Goal: Find specific page/section: Find specific page/section

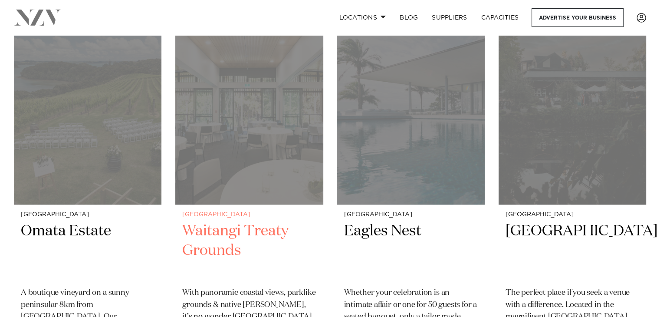
scroll to position [1129, 0]
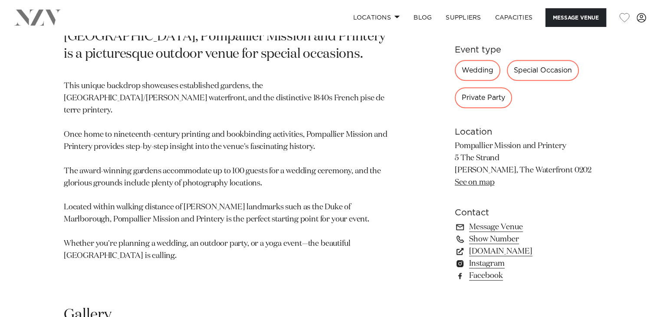
scroll to position [782, 0]
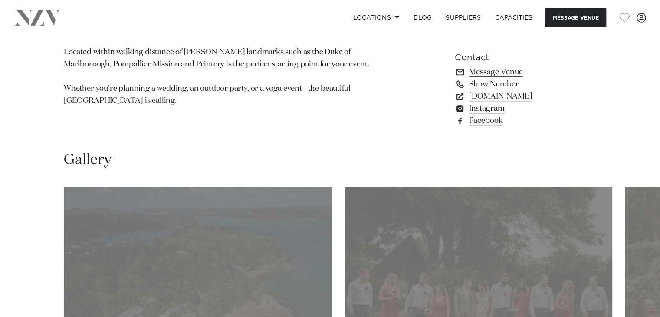
scroll to position [738, 0]
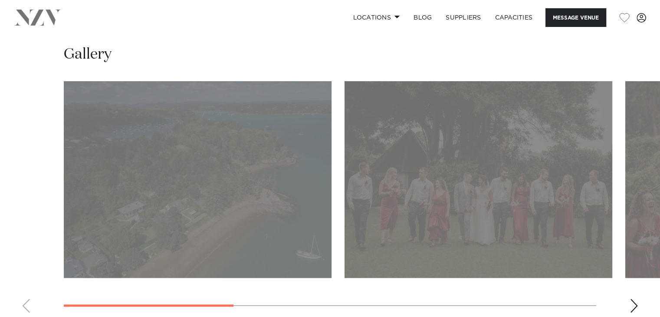
click at [141, 207] on img "1 / 6" at bounding box center [198, 179] width 268 height 197
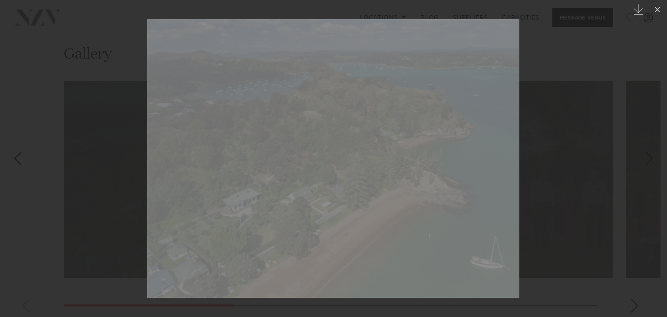
click at [594, 185] on div at bounding box center [333, 158] width 667 height 317
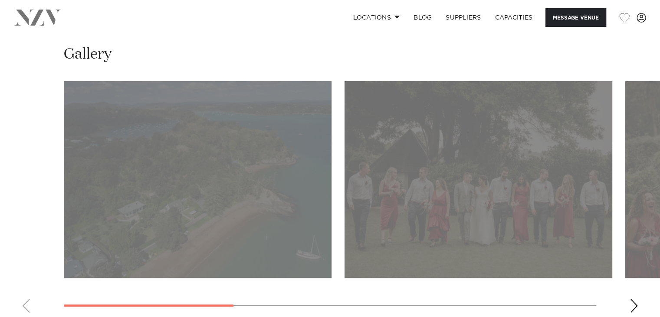
click at [630, 309] on div "Next slide" at bounding box center [634, 306] width 9 height 14
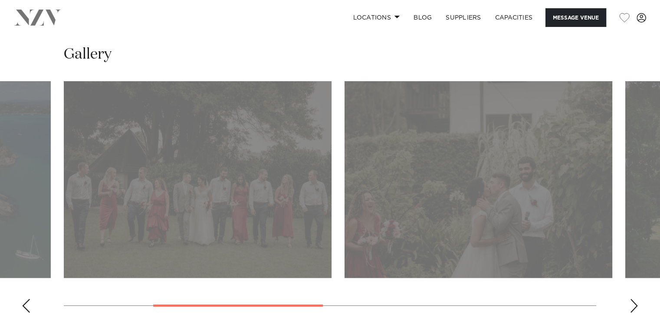
click at [632, 308] on div "Next slide" at bounding box center [634, 306] width 9 height 14
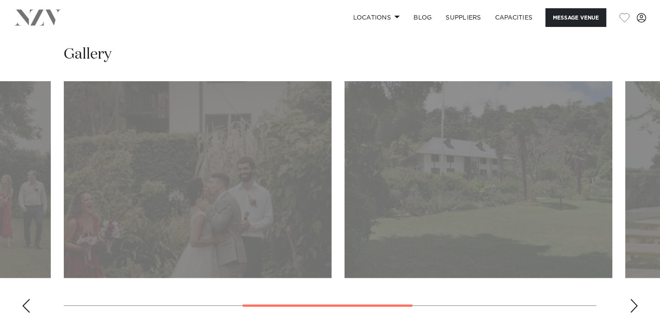
click at [632, 308] on div "Next slide" at bounding box center [634, 306] width 9 height 14
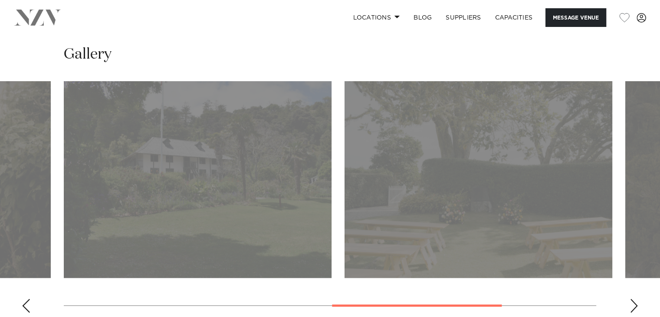
click at [632, 308] on div "Next slide" at bounding box center [634, 306] width 9 height 14
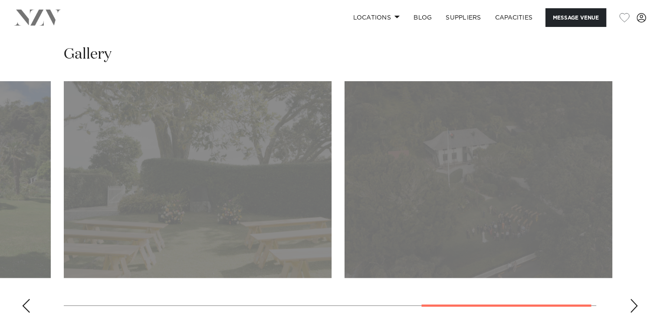
click at [632, 308] on div "Next slide" at bounding box center [634, 306] width 9 height 14
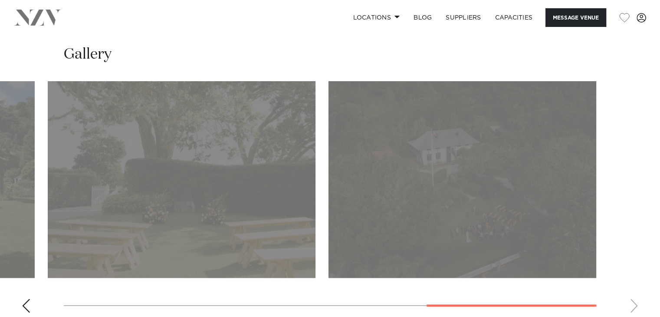
click at [632, 308] on swiper-container at bounding box center [330, 200] width 660 height 238
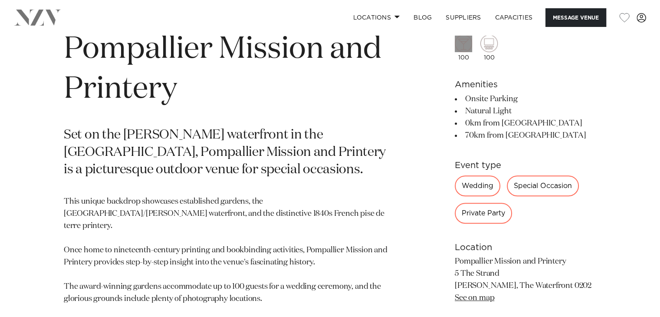
scroll to position [478, 0]
